Goal: Book appointment/travel/reservation

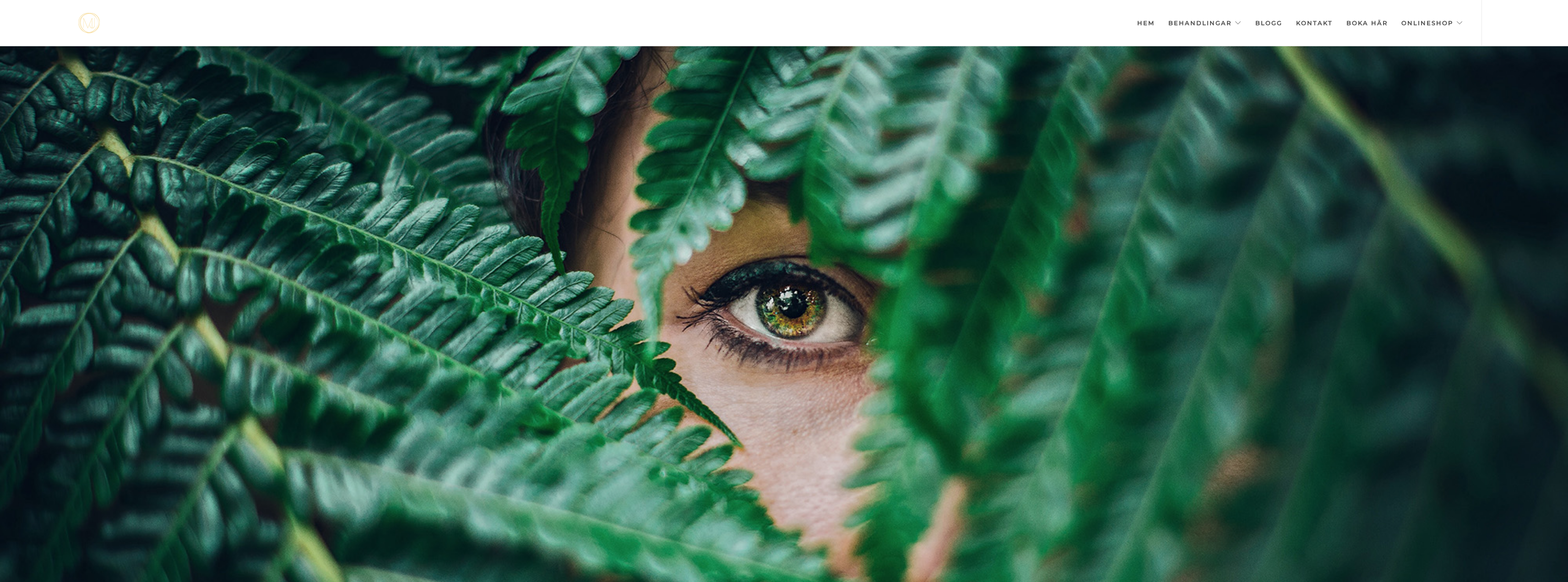
scroll to position [0, -4577]
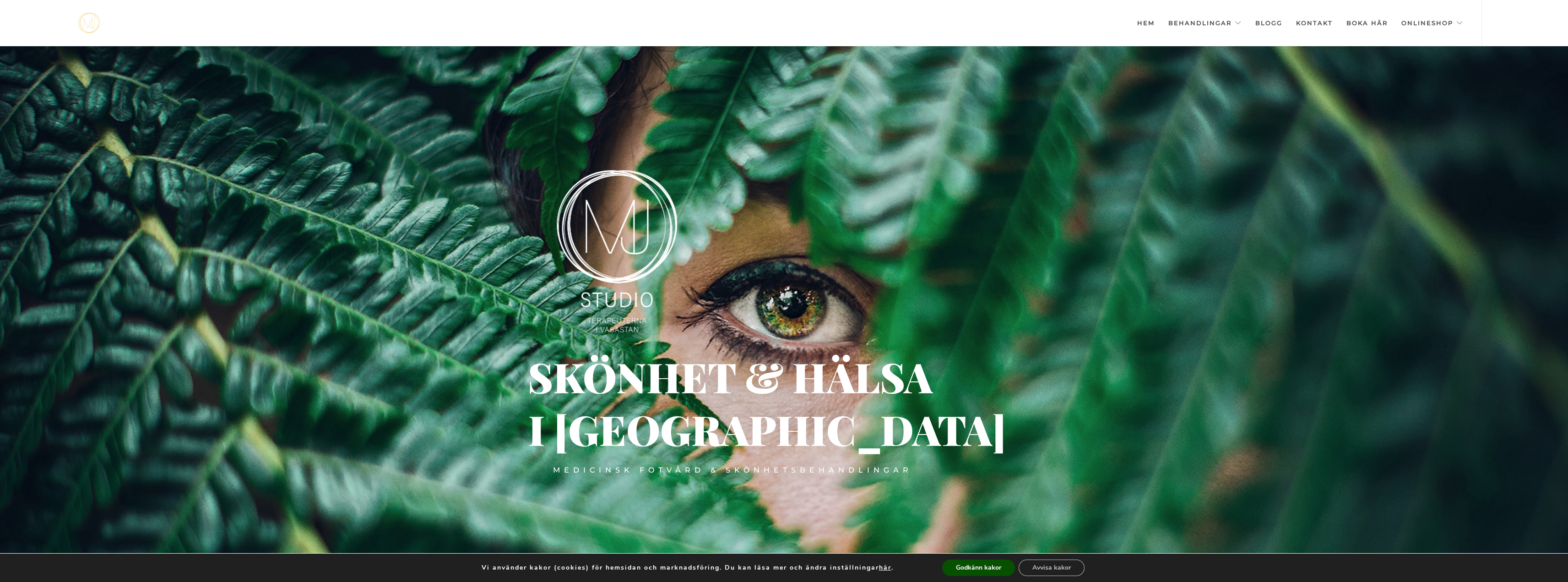
click at [161, 312] on div at bounding box center [784, 337] width 1568 height 582
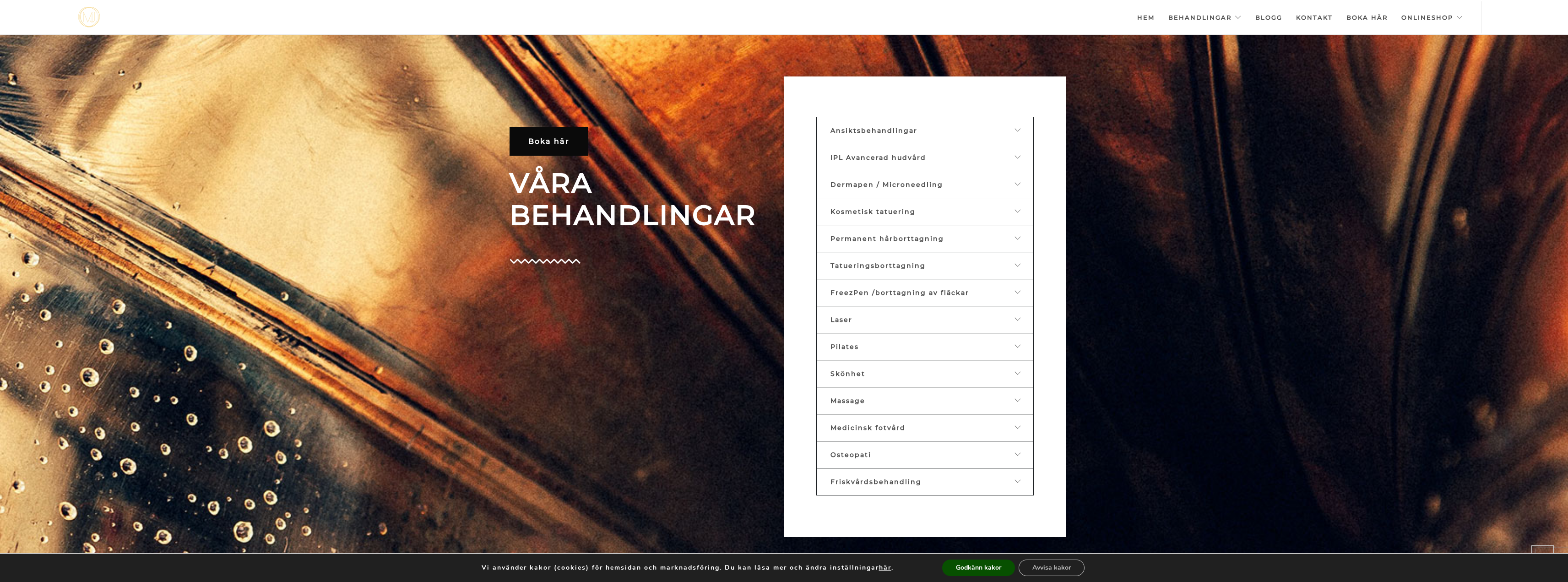
scroll to position [553, 0]
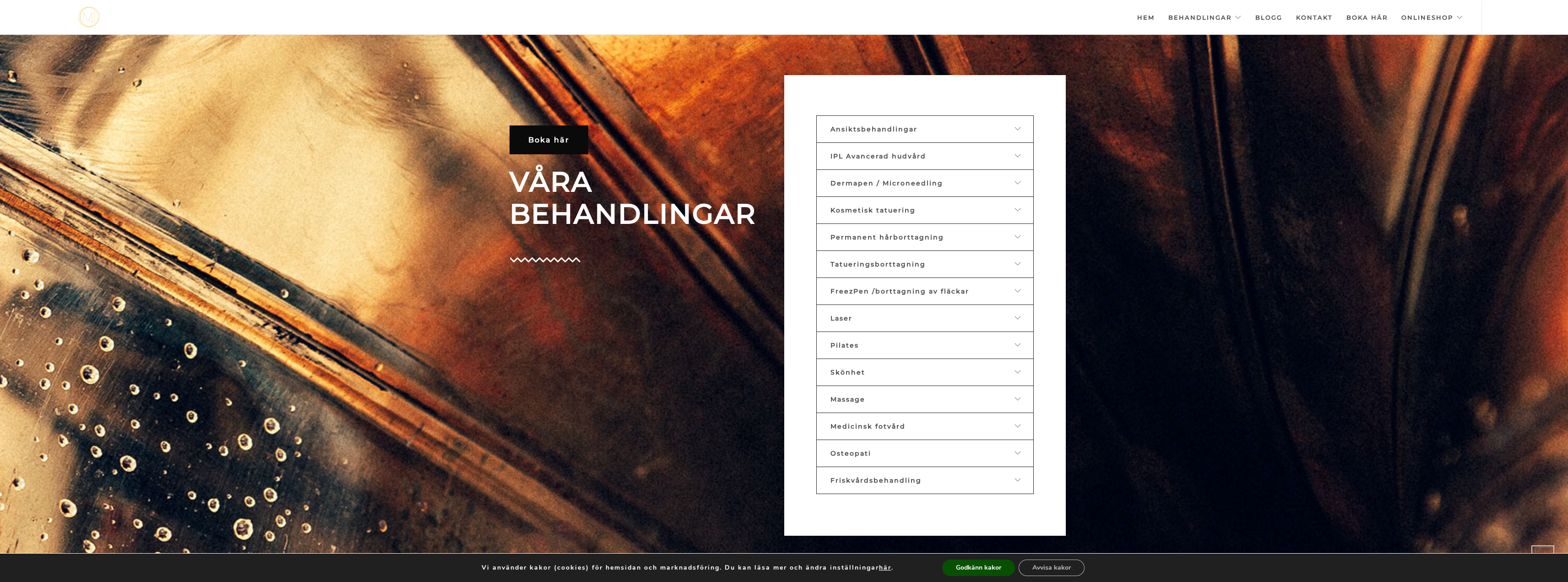
click at [943, 135] on link "Ansiktsbehandlingar" at bounding box center [925, 129] width 217 height 27
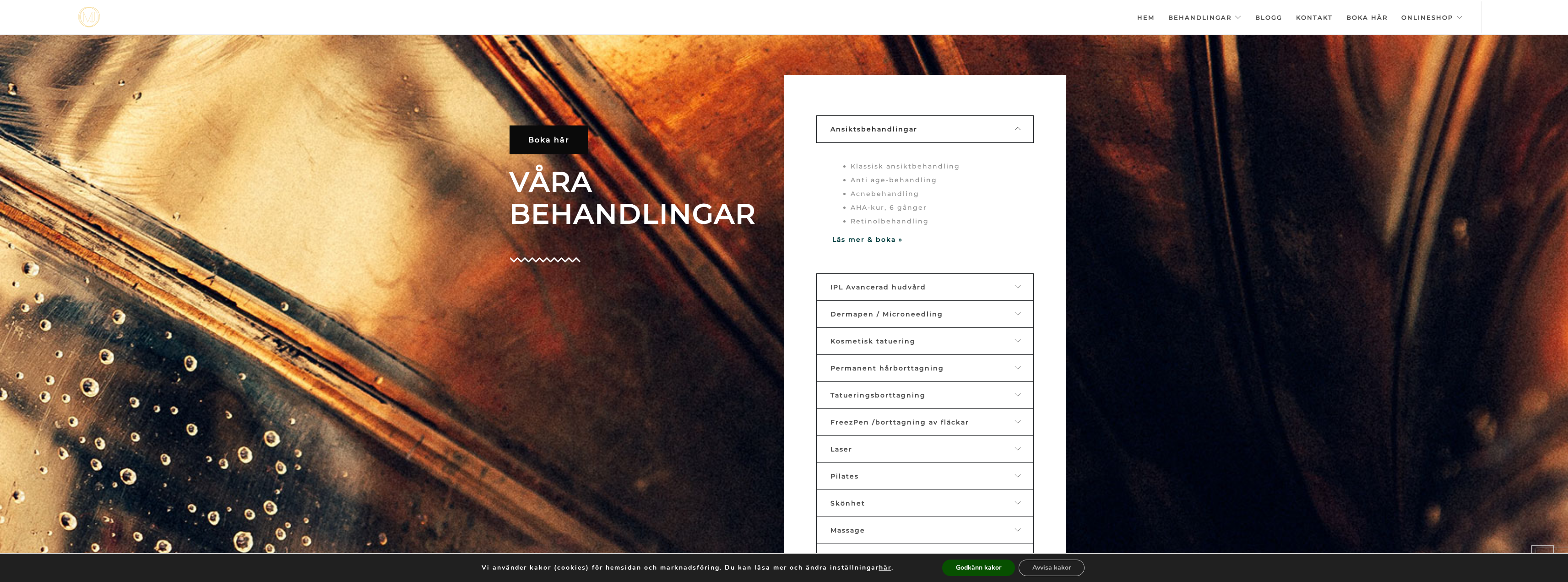
click at [883, 206] on li "AHA-kur, 6 gånger" at bounding box center [934, 207] width 167 height 14
click at [868, 240] on strong "Läs mer & boka »" at bounding box center [867, 240] width 71 height 9
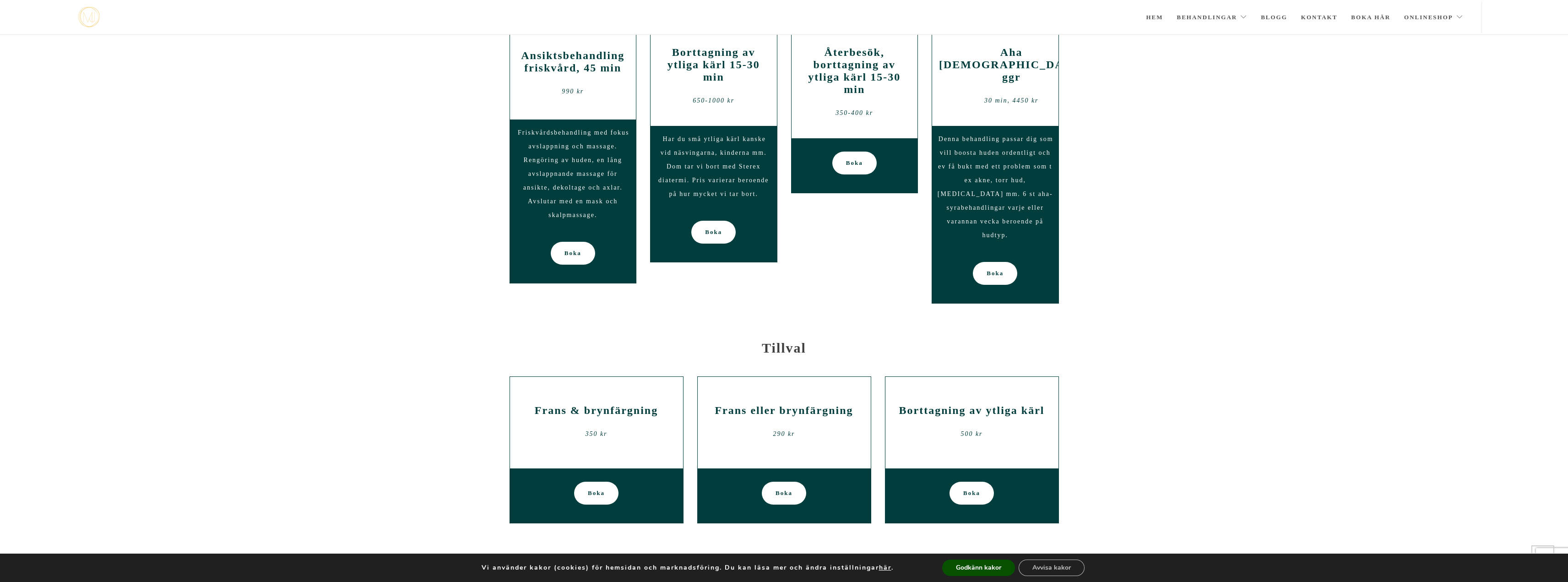
scroll to position [1135, 0]
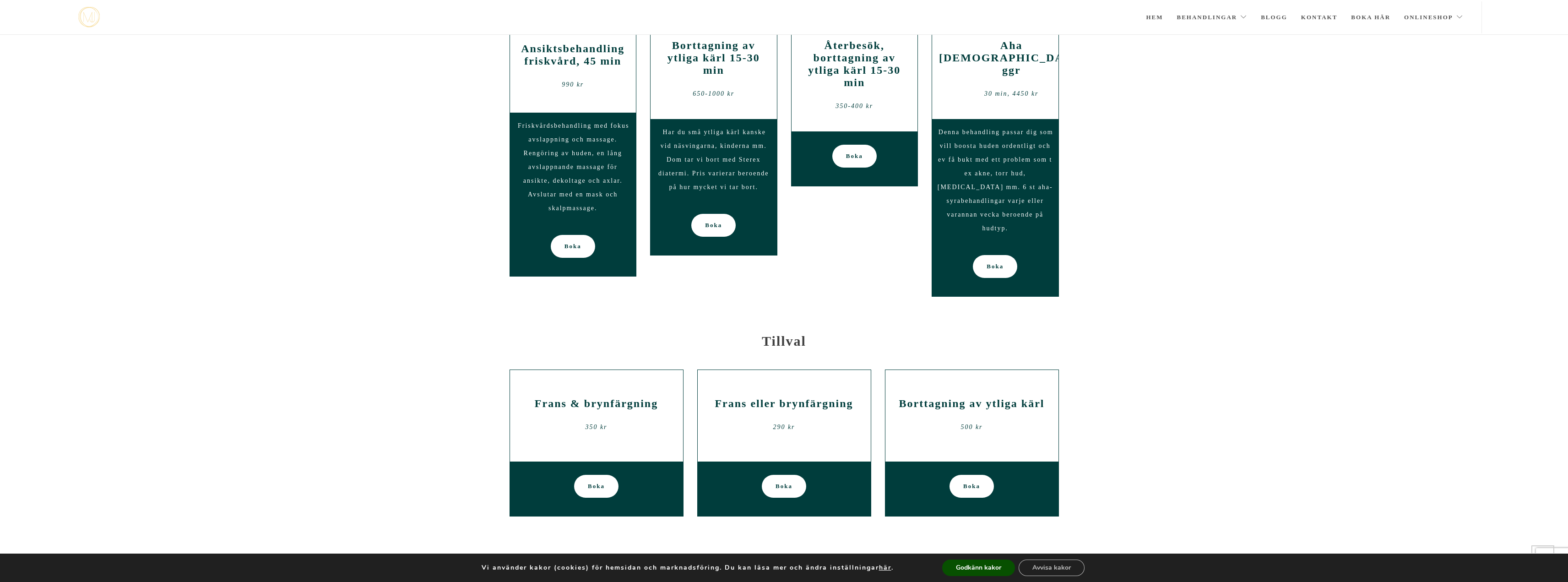
click at [998, 141] on span "Denna behandling passar dig som vill boosta huden ordentligt och ev få bukt med…" at bounding box center [995, 180] width 116 height 103
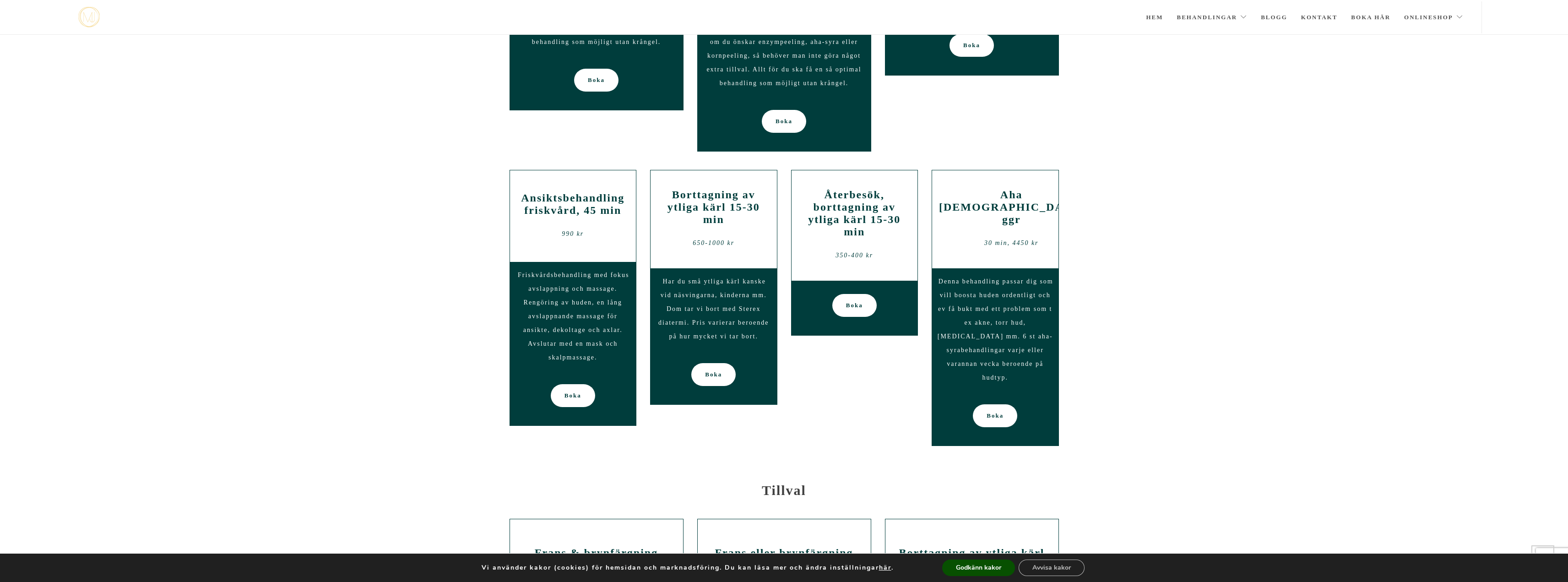
scroll to position [931, 0]
